Goal: Task Accomplishment & Management: Manage account settings

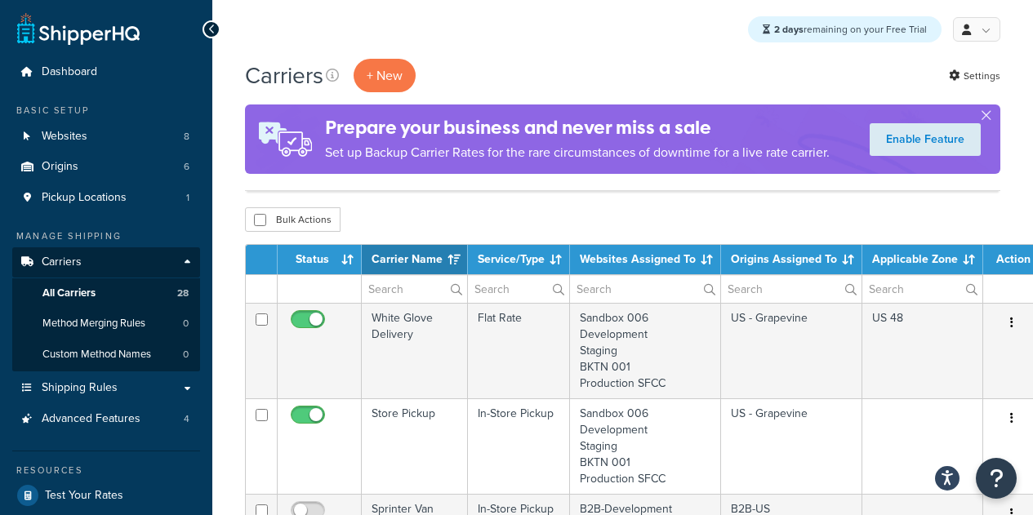
select select "15"
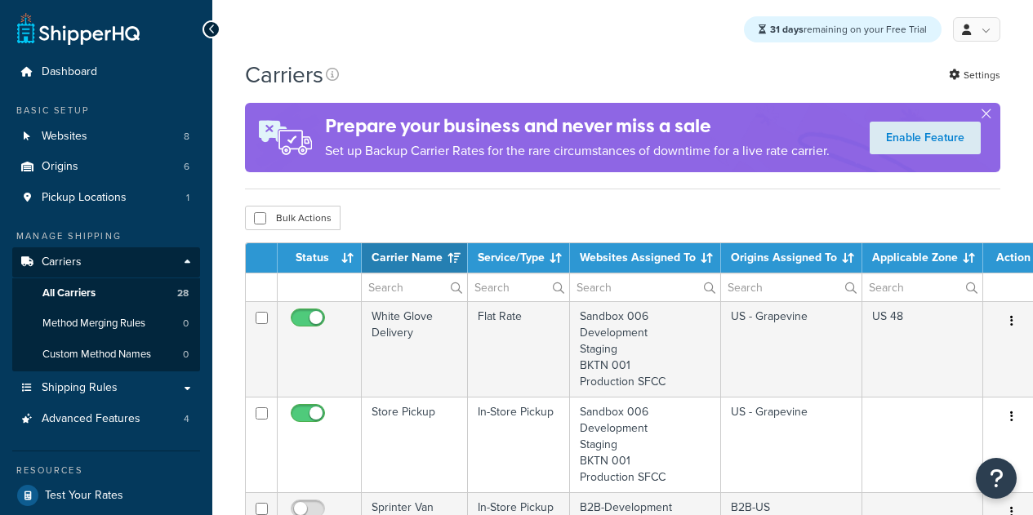
select select "15"
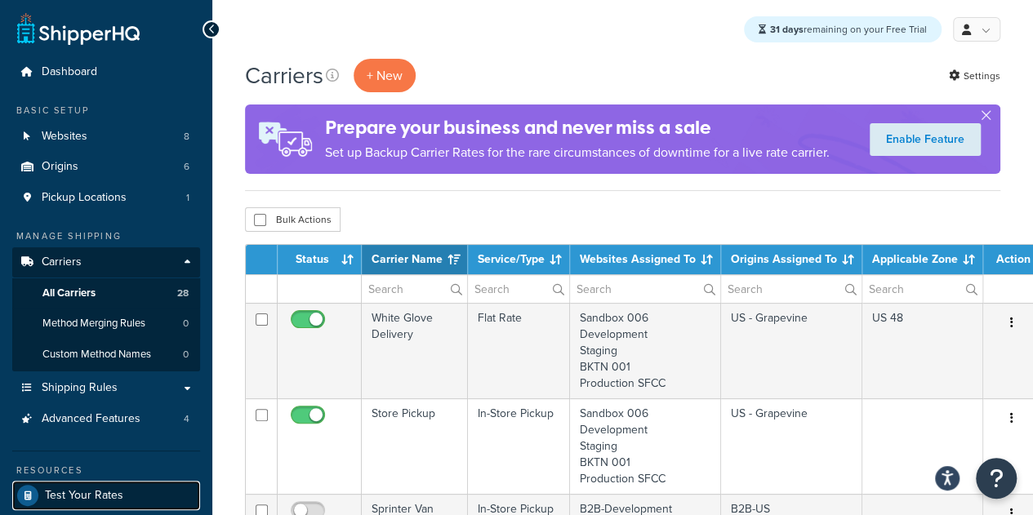
click at [100, 493] on span "Test Your Rates" at bounding box center [84, 496] width 78 height 14
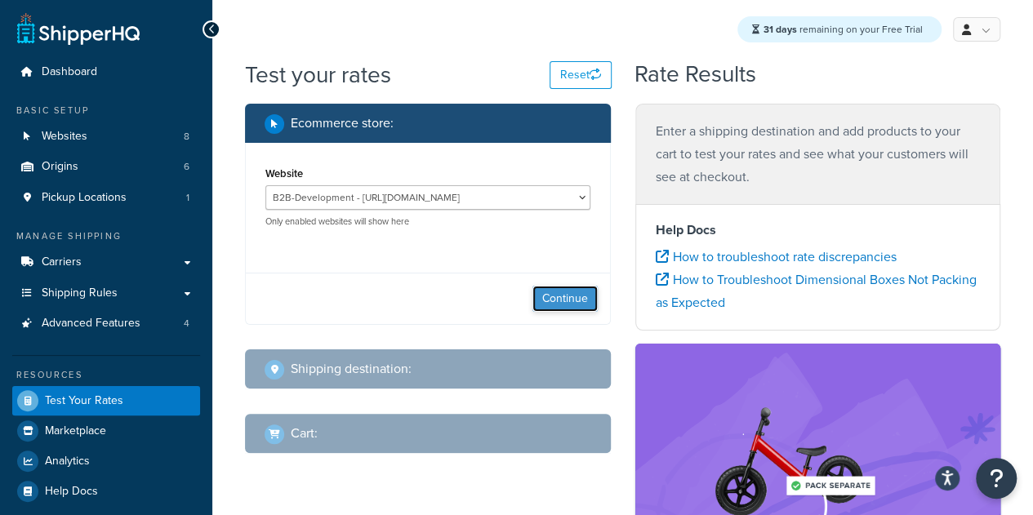
click at [553, 296] on button "Continue" at bounding box center [565, 299] width 65 height 26
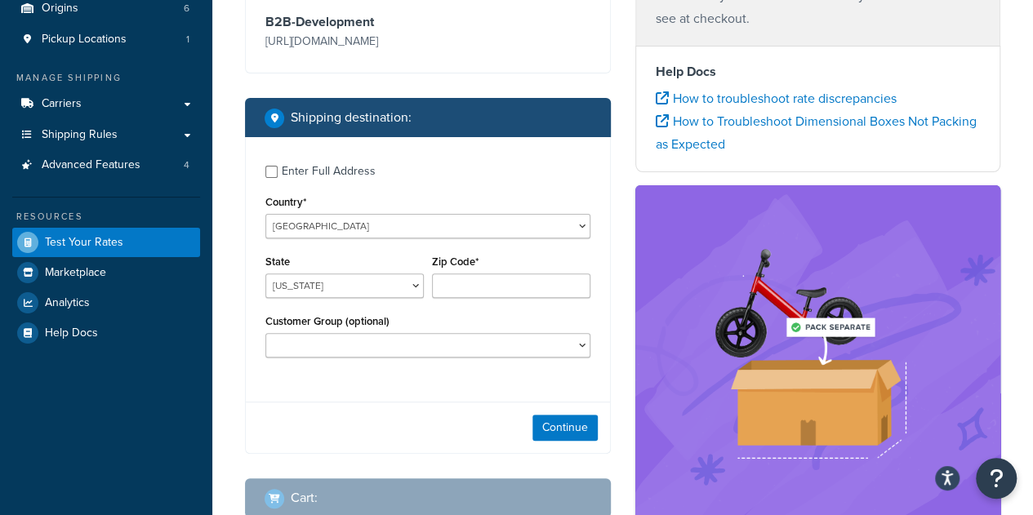
scroll to position [193, 0]
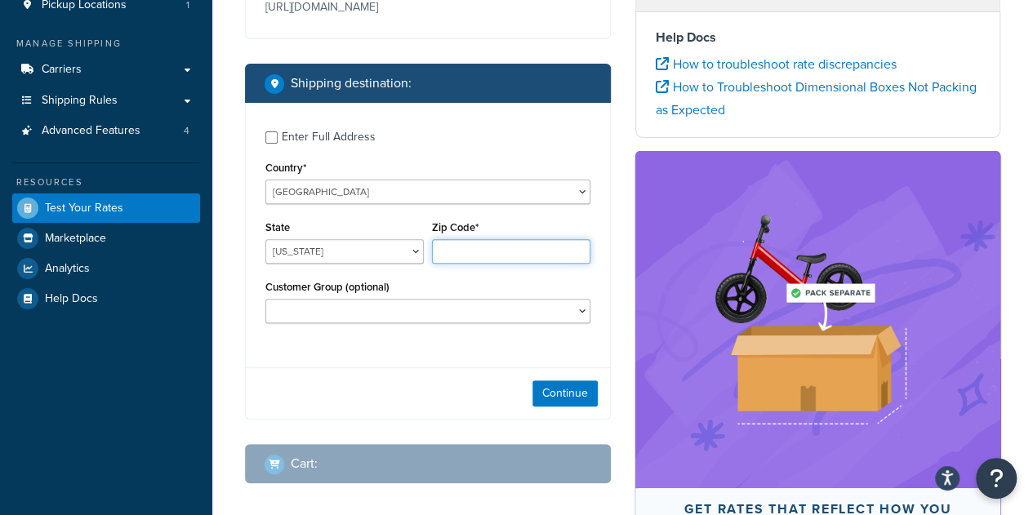
click at [523, 264] on input "Zip Code*" at bounding box center [511, 251] width 158 height 25
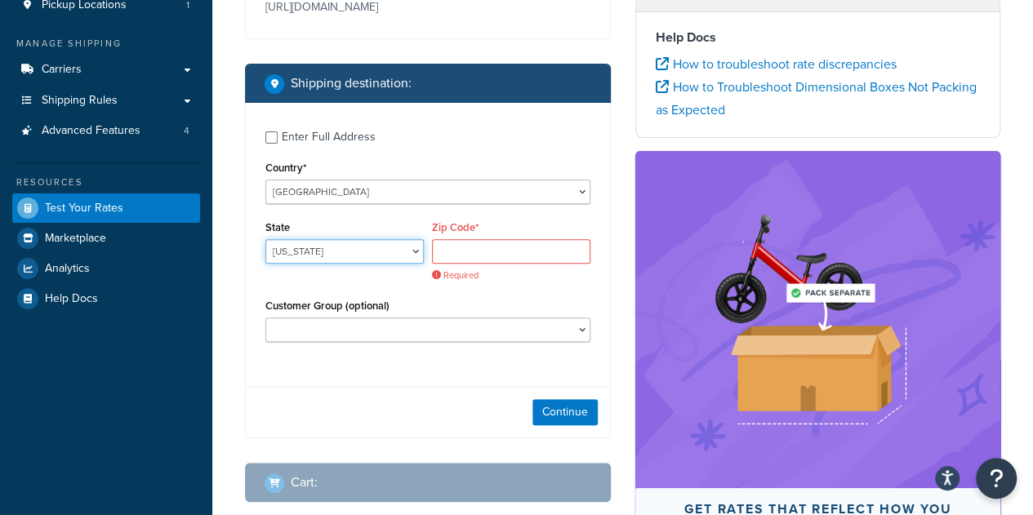
click at [357, 264] on select "Alabama Alaska American Samoa Arizona Arkansas Armed Forces Americas Armed Forc…" at bounding box center [345, 251] width 158 height 25
select select "FL"
click at [266, 261] on select "Alabama Alaska American Samoa Arizona Arkansas Armed Forces Americas Armed Forc…" at bounding box center [345, 251] width 158 height 25
click at [482, 264] on input "Zip Code*" at bounding box center [511, 251] width 158 height 25
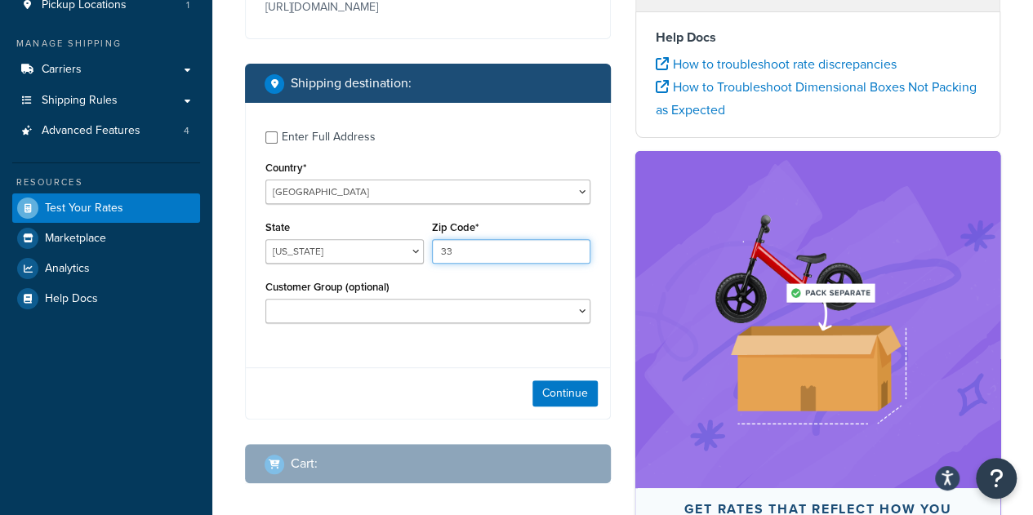
type input "33316"
click at [567, 407] on button "Continue" at bounding box center [565, 394] width 65 height 26
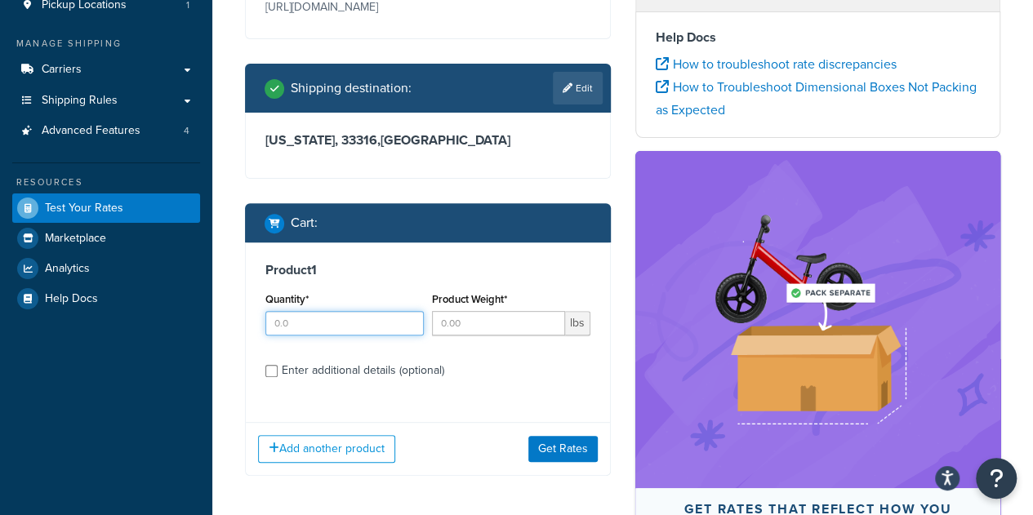
click at [346, 336] on input "Quantity*" at bounding box center [345, 323] width 158 height 25
type input "1"
click at [467, 336] on input "Product Weight*" at bounding box center [498, 323] width 133 height 25
type input "100"
click at [350, 382] on div "Enter additional details (optional)" at bounding box center [363, 370] width 163 height 23
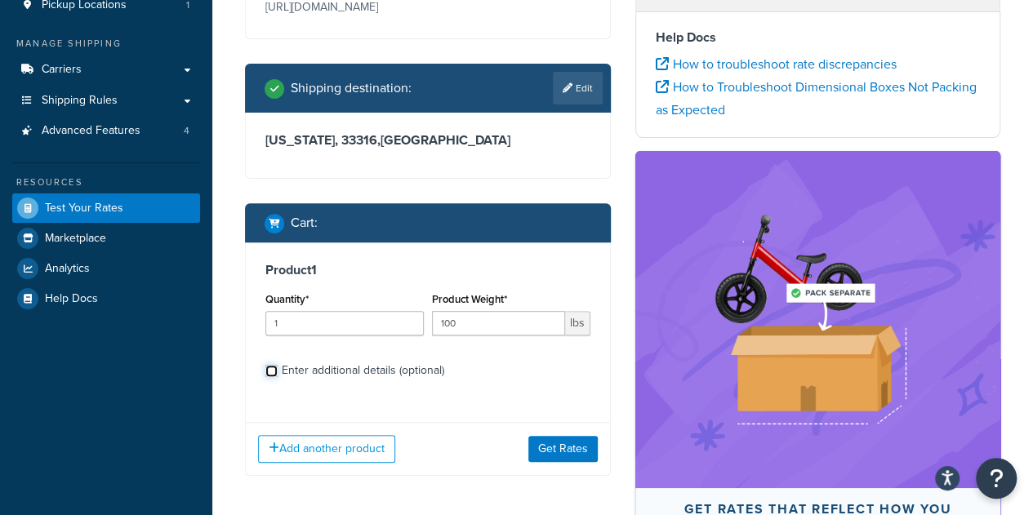
click at [278, 377] on input "Enter additional details (optional)" at bounding box center [272, 371] width 12 height 12
checkbox input "true"
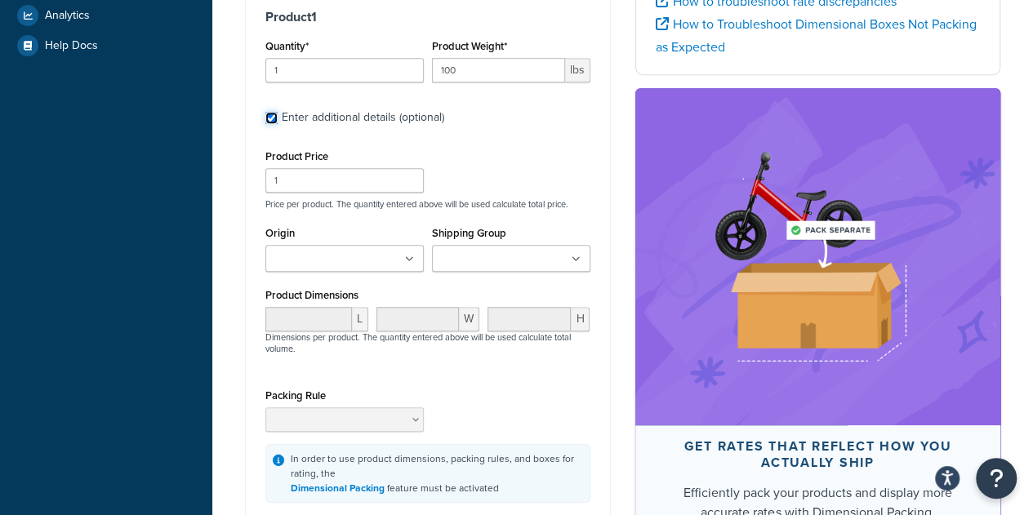
scroll to position [495, 0]
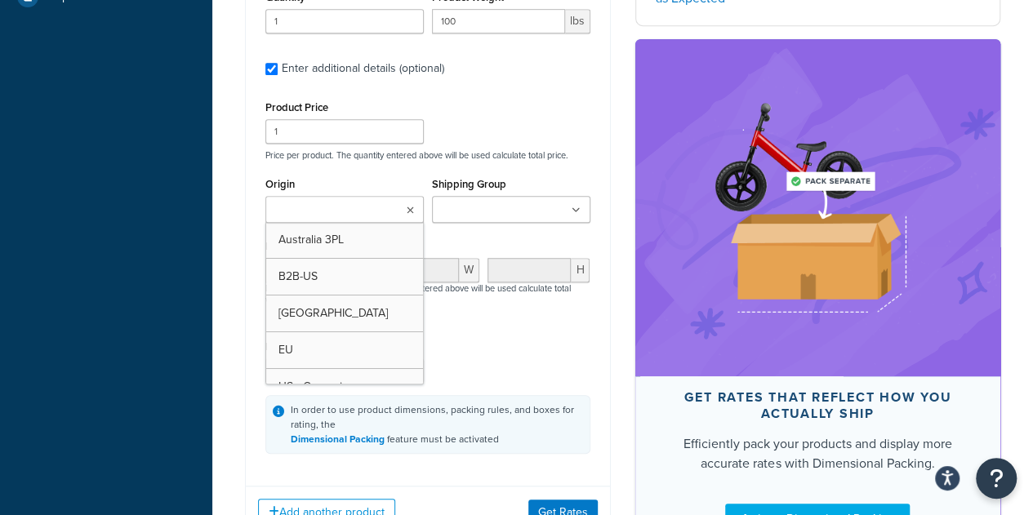
click at [408, 216] on icon at bounding box center [410, 211] width 7 height 10
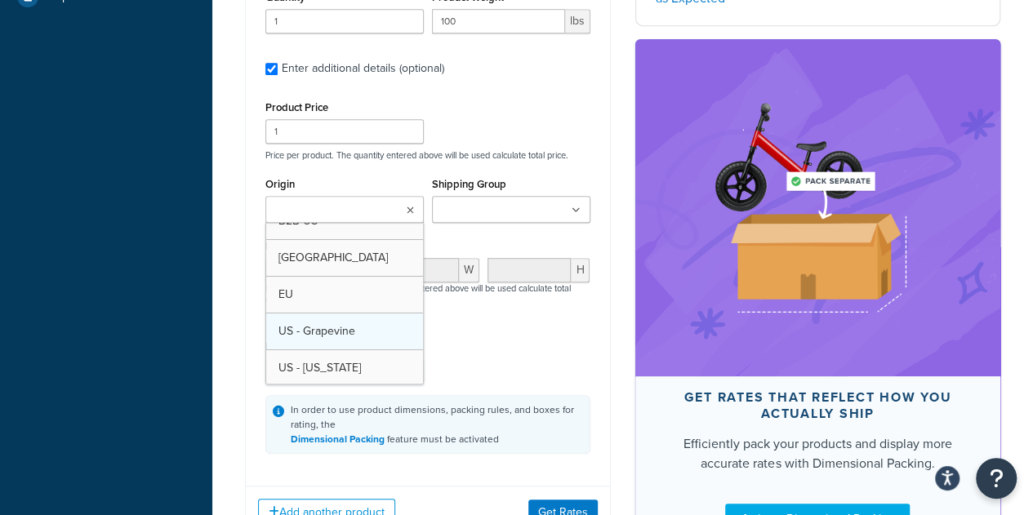
scroll to position [20, 0]
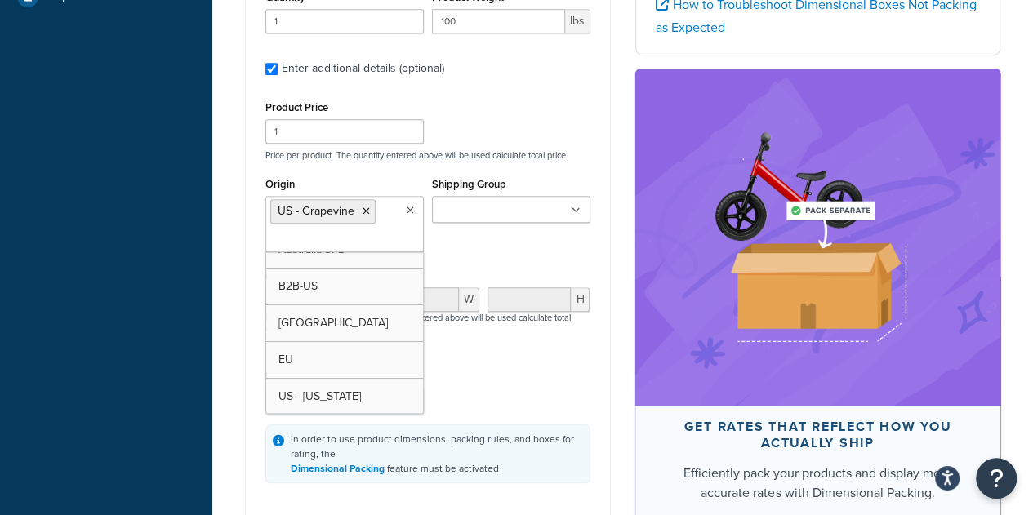
click at [466, 220] on input "Shipping Group" at bounding box center [509, 211] width 145 height 18
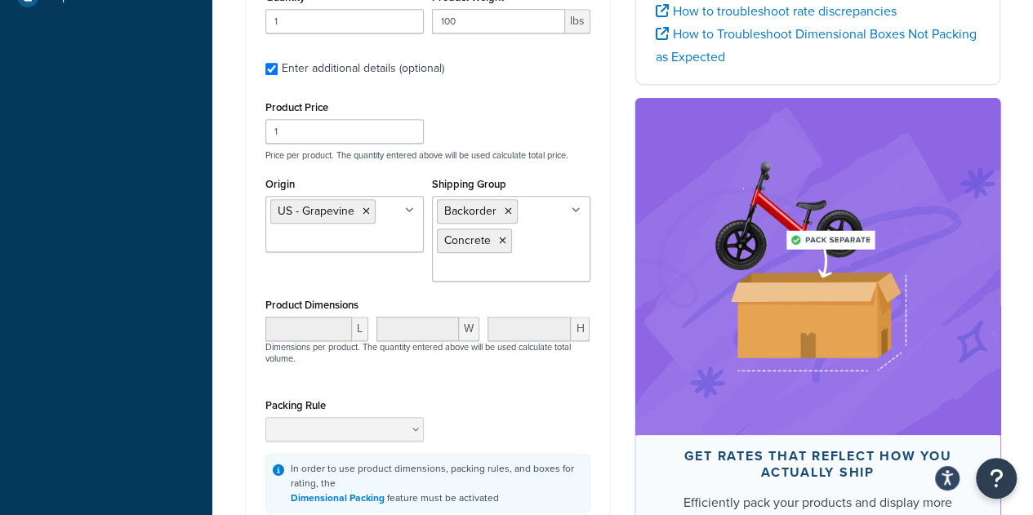
click at [343, 382] on div "L W H Dimensions per product. The quantity entered above will be used calculate…" at bounding box center [427, 349] width 333 height 65
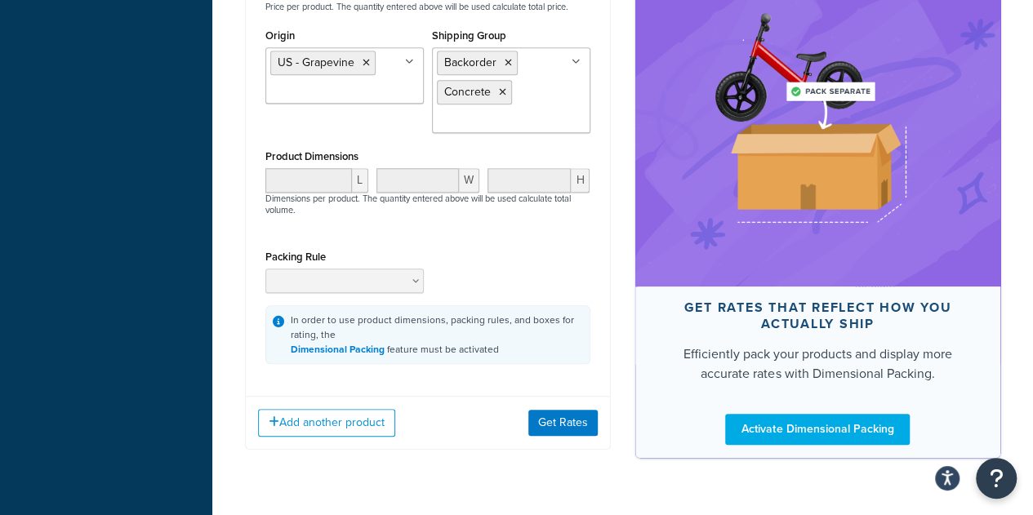
scroll to position [703, 0]
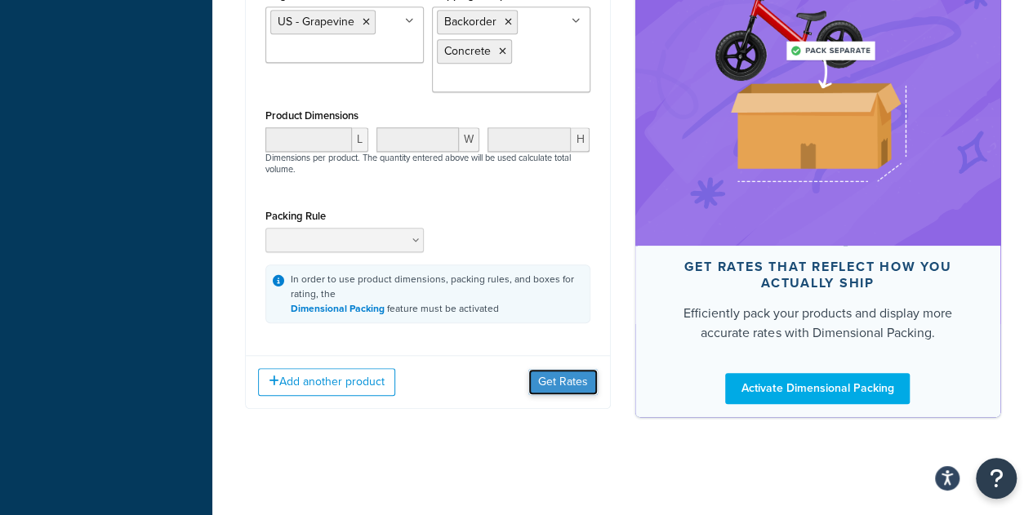
click at [539, 381] on button "Get Rates" at bounding box center [563, 382] width 69 height 26
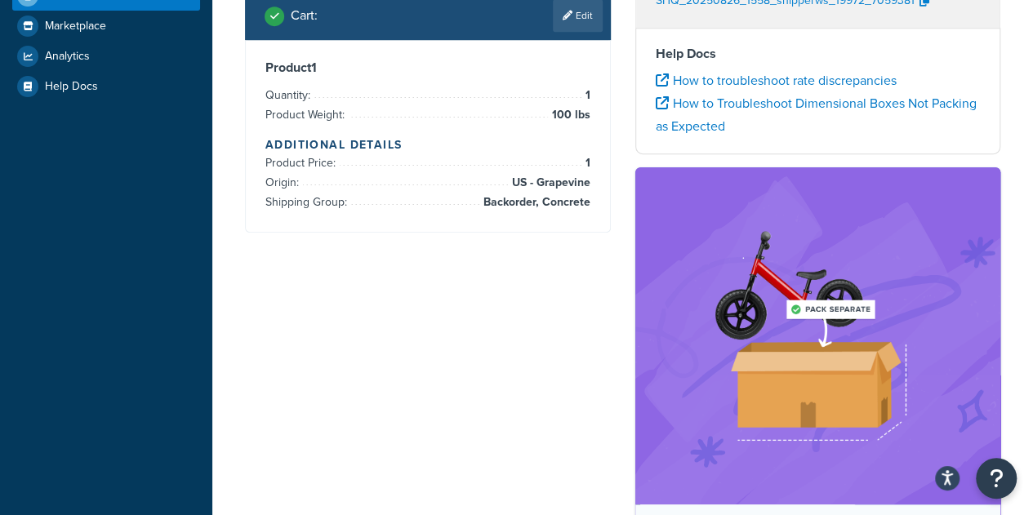
scroll to position [0, 0]
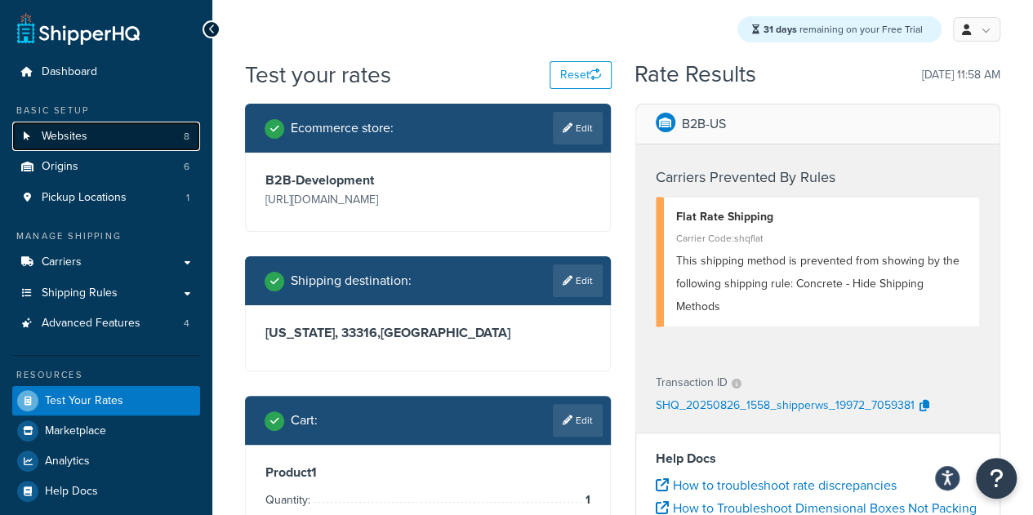
click at [88, 132] on link "Websites 8" at bounding box center [106, 137] width 188 height 30
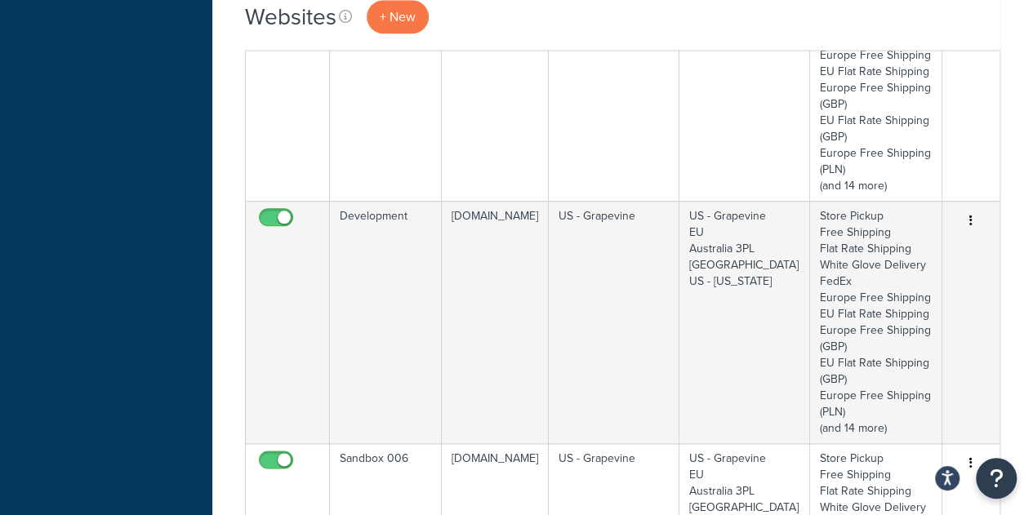
scroll to position [821, 0]
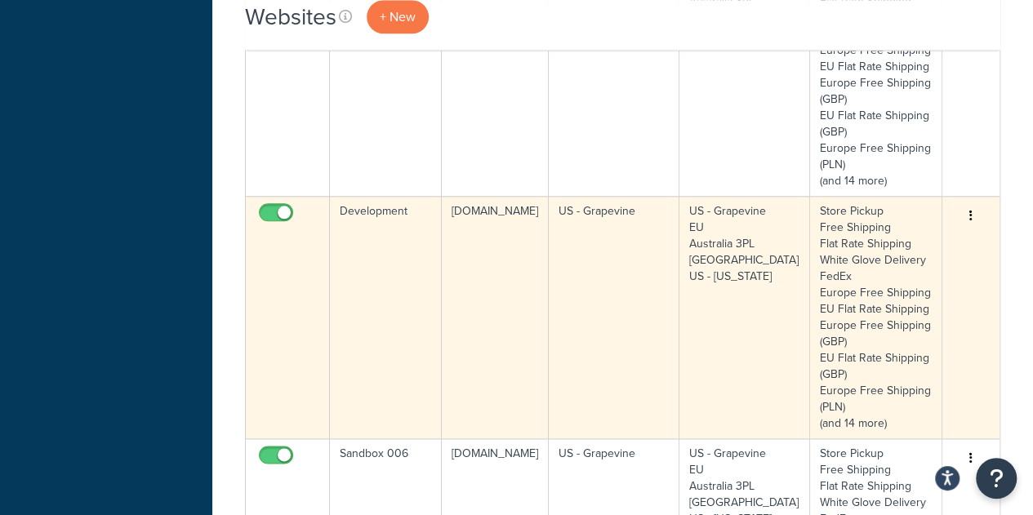
click at [977, 230] on button "button" at bounding box center [971, 216] width 23 height 26
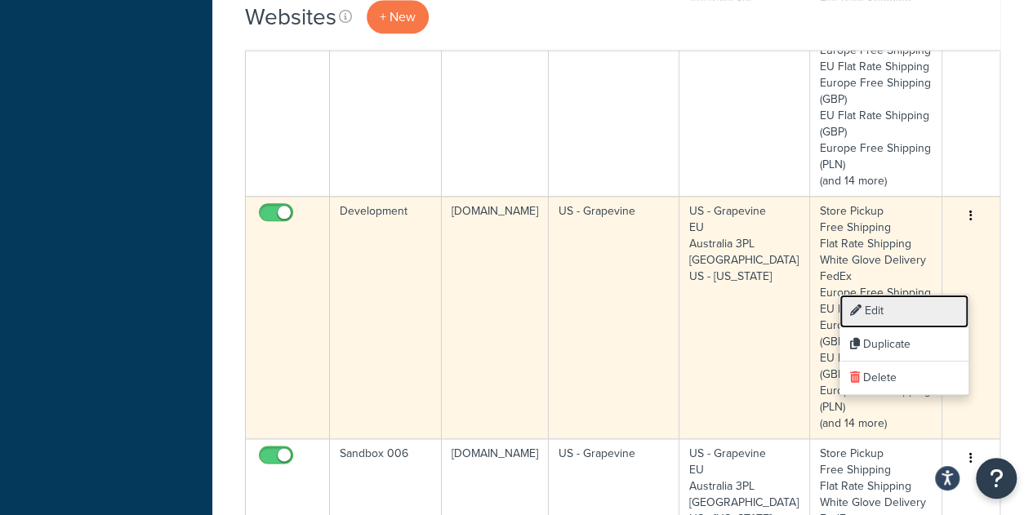
click at [913, 308] on link "Edit" at bounding box center [904, 311] width 129 height 33
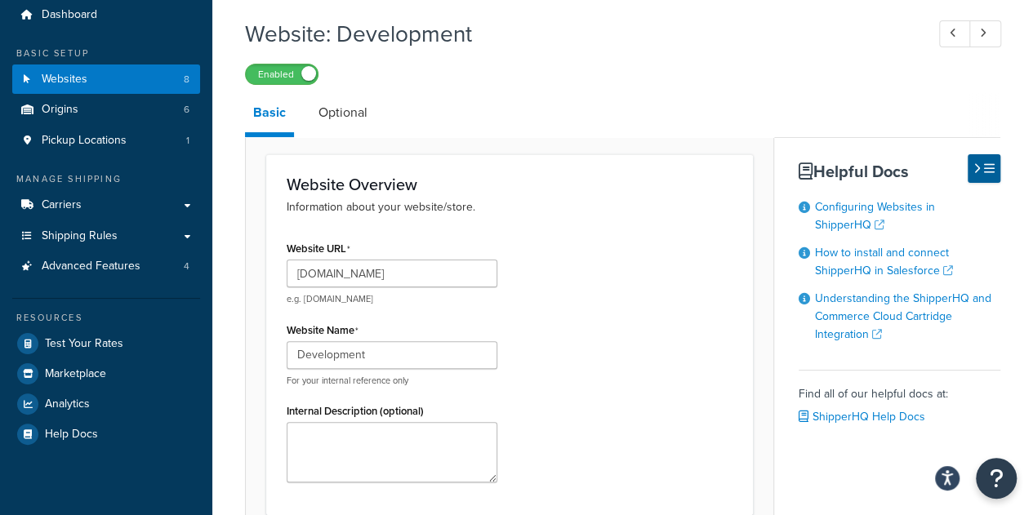
scroll to position [59, 0]
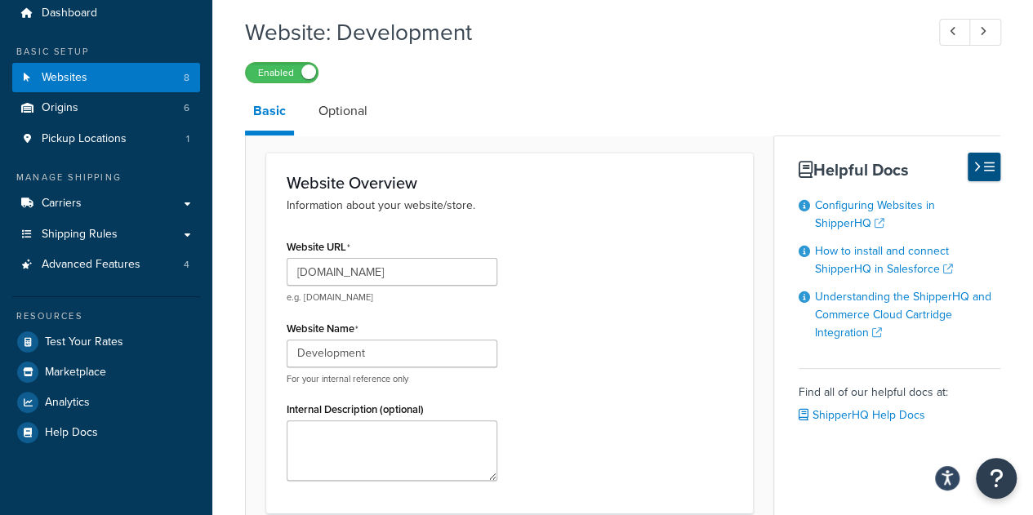
click at [985, 169] on icon at bounding box center [989, 167] width 11 height 12
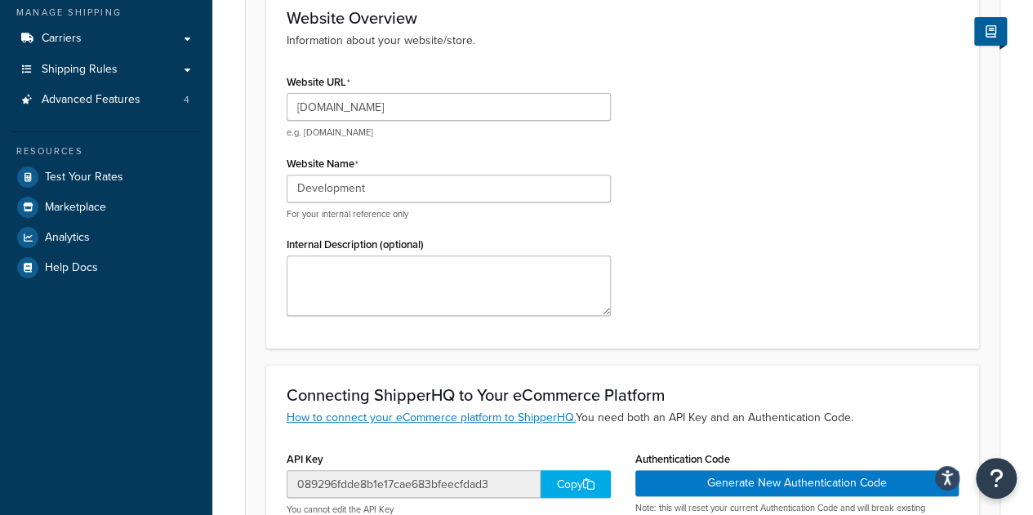
scroll to position [16, 0]
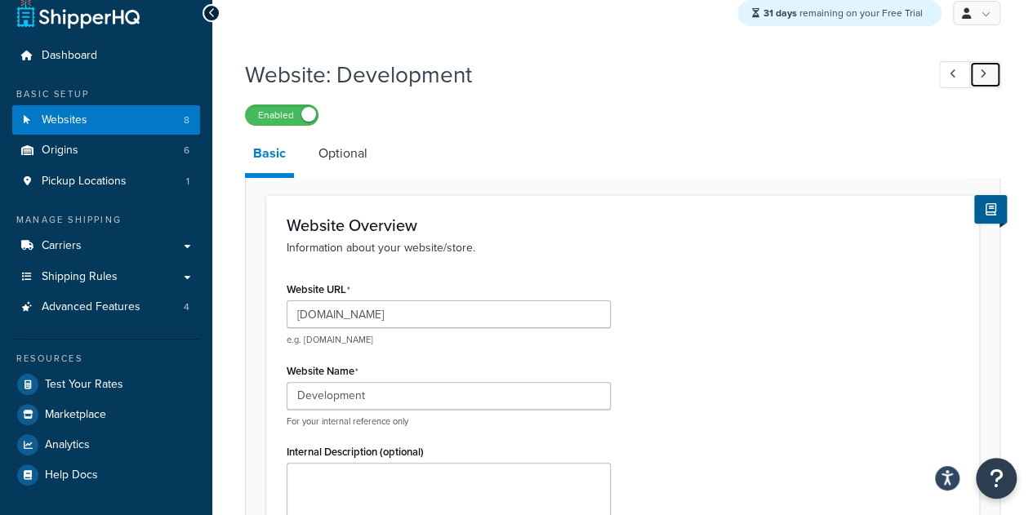
click at [988, 63] on link at bounding box center [986, 74] width 32 height 27
type input "[DOMAIN_NAME]"
type input "Staging"
type input "1b4477f2850656d4e3789d10650a3246"
click at [968, 79] on link at bounding box center [955, 74] width 32 height 27
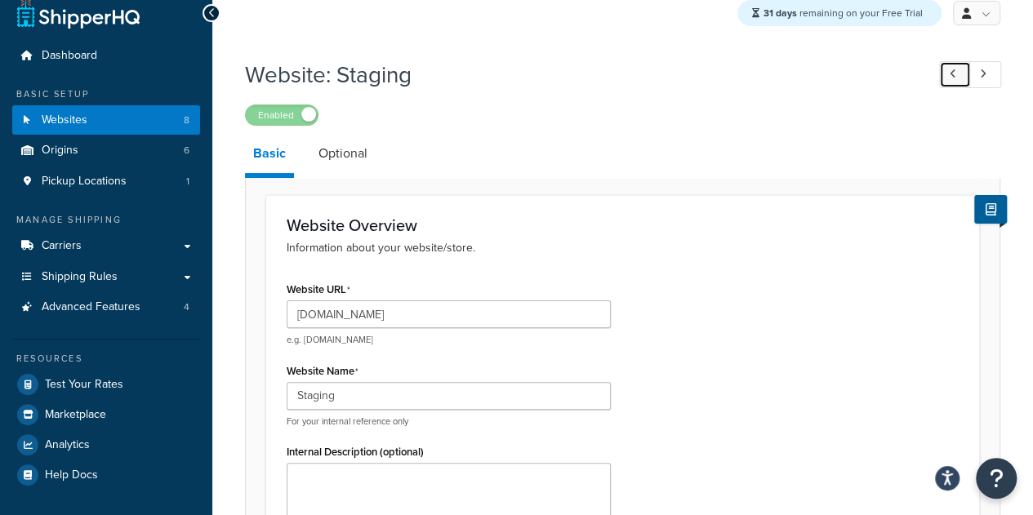
type input "[DOMAIN_NAME]"
type input "Development"
type input "089296fdde8b1e17cae683bfeecfdad3"
click at [745, 442] on div "Website URL [DOMAIN_NAME] e.g. [DOMAIN_NAME] Website Name Development For your …" at bounding box center [622, 407] width 697 height 258
